Goal: Navigation & Orientation: Find specific page/section

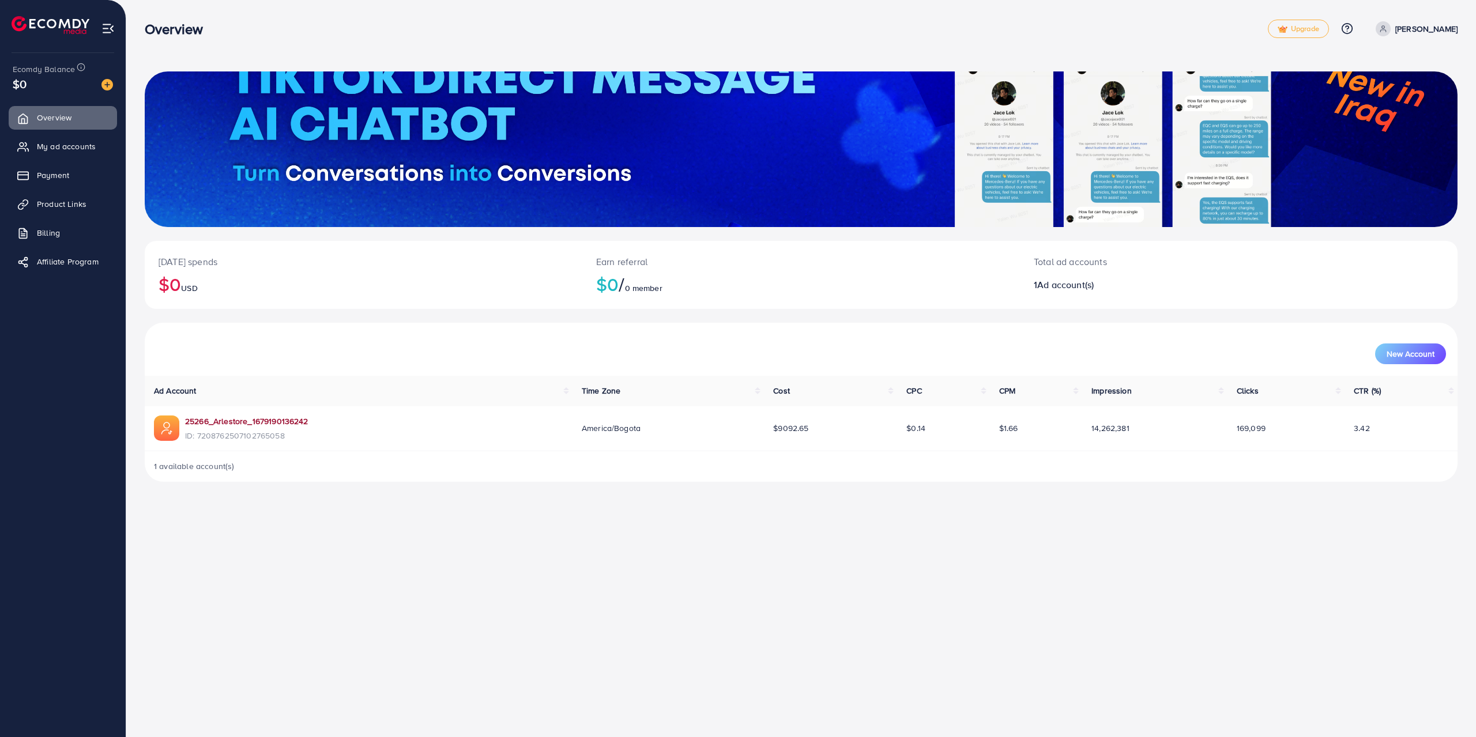
click at [274, 425] on link "25266_Arlestore_1679190136242" at bounding box center [246, 422] width 123 height 12
